Goal: Find specific page/section: Find specific page/section

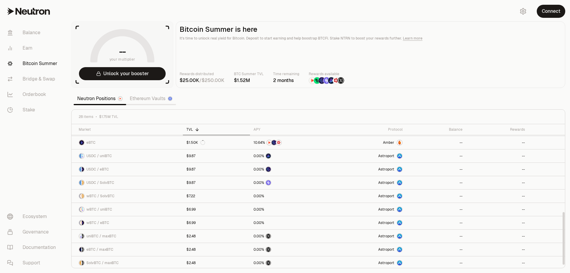
scroll to position [241, 0]
drag, startPoint x: 563, startPoint y: 147, endPoint x: 545, endPoint y: 277, distance: 131.5
click at [562, 265] on div at bounding box center [563, 239] width 2 height 53
